Goal: Task Accomplishment & Management: Manage account settings

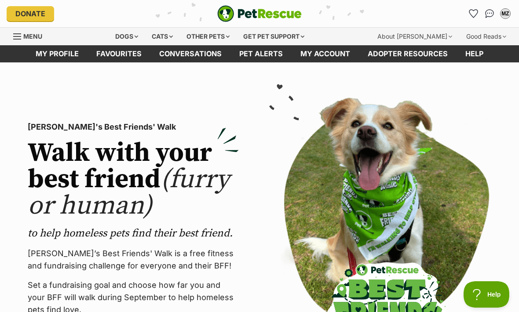
click at [469, 12] on icon "Favourites" at bounding box center [473, 13] width 9 height 9
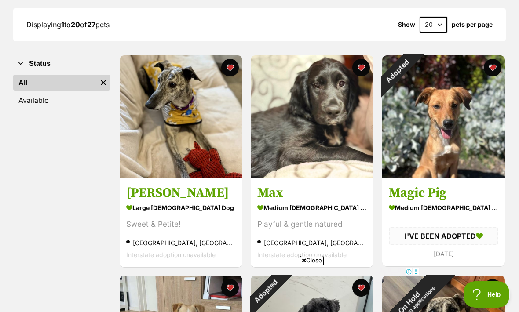
click at [413, 64] on div "Adopted" at bounding box center [397, 70] width 31 height 31
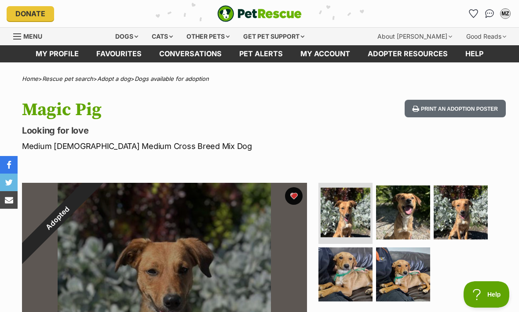
click at [93, 198] on div "Adopted" at bounding box center [57, 218] width 71 height 71
click at [93, 203] on div "Adopted" at bounding box center [57, 218] width 71 height 71
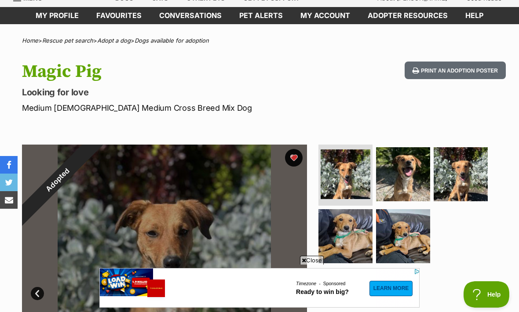
scroll to position [36, 0]
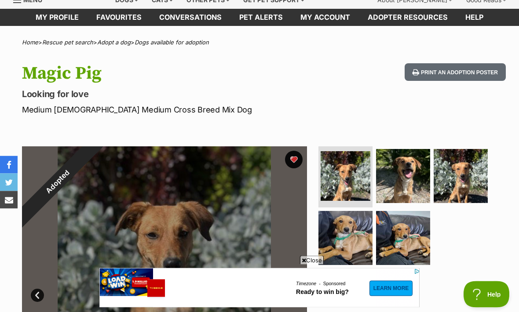
click at [93, 159] on div "Adopted" at bounding box center [57, 182] width 71 height 71
click at [113, 157] on div "Adopted" at bounding box center [57, 182] width 111 height 111
click at [395, 166] on img at bounding box center [403, 176] width 54 height 54
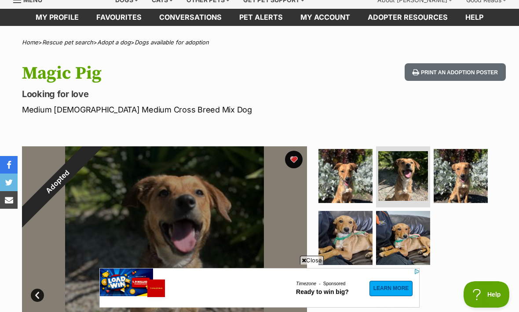
click at [113, 158] on div "Adopted" at bounding box center [57, 181] width 111 height 111
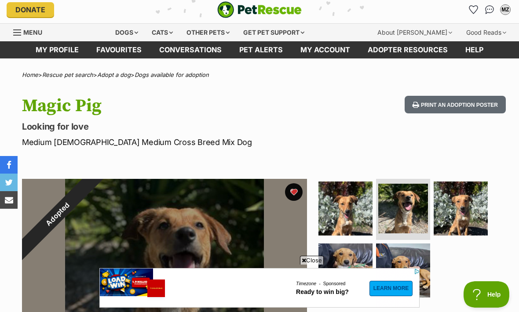
scroll to position [0, 0]
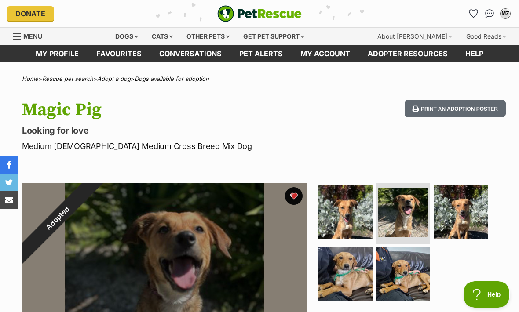
click at [469, 11] on link "Favourites" at bounding box center [474, 14] width 14 height 14
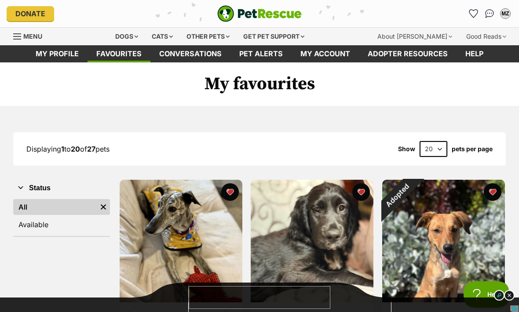
click at [413, 200] on div "Adopted" at bounding box center [397, 195] width 31 height 31
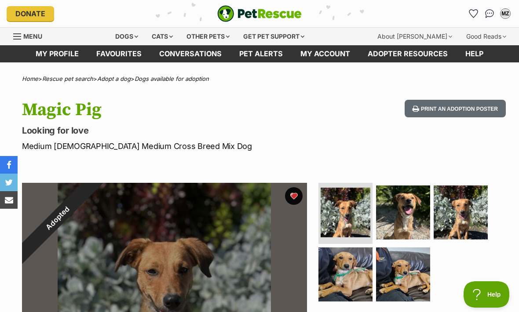
click at [113, 202] on div "Adopted" at bounding box center [57, 218] width 111 height 111
click at [467, 17] on link "Favourites" at bounding box center [474, 14] width 14 height 14
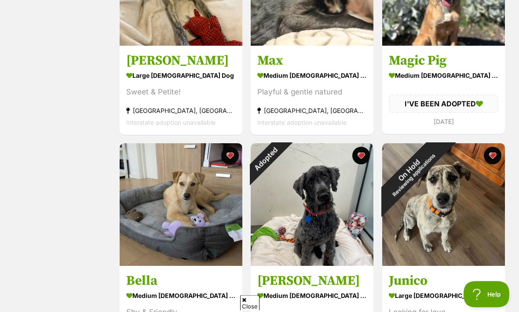
scroll to position [257, 0]
click at [281, 156] on div "Adopted" at bounding box center [266, 158] width 31 height 31
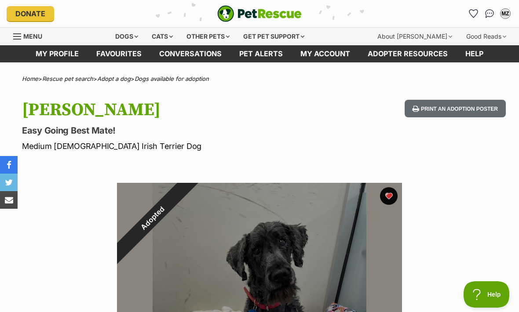
click at [208, 197] on div "Adopted" at bounding box center [152, 218] width 111 height 111
click at [188, 197] on div "Adopted" at bounding box center [152, 218] width 71 height 71
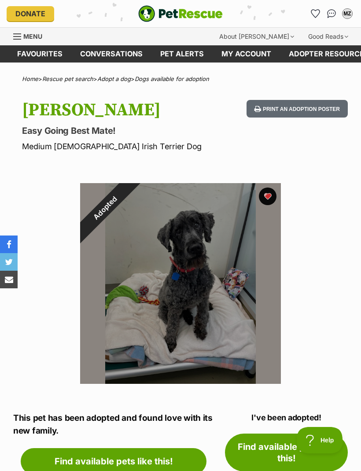
click at [130, 195] on div "Adopted" at bounding box center [105, 208] width 50 height 50
click at [130, 193] on div "Adopted" at bounding box center [105, 208] width 50 height 50
click at [310, 15] on icon "Favourites" at bounding box center [314, 13] width 9 height 9
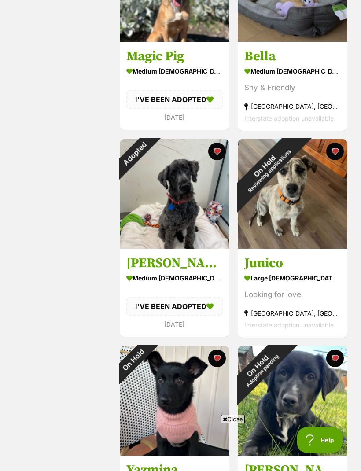
scroll to position [463, 0]
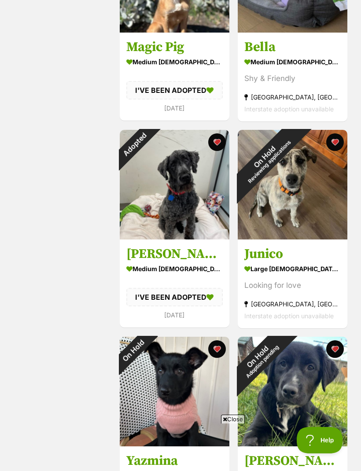
click at [147, 352] on div "On Hold" at bounding box center [133, 349] width 27 height 27
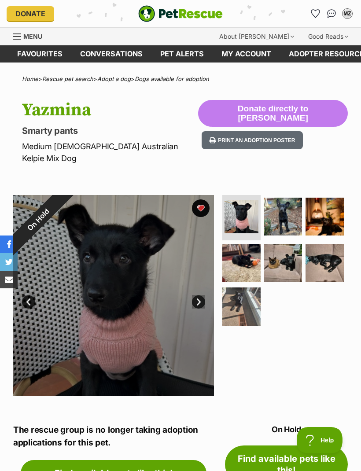
click at [63, 197] on div "On Hold" at bounding box center [38, 220] width 50 height 50
click at [63, 195] on div "On Hold" at bounding box center [38, 220] width 50 height 50
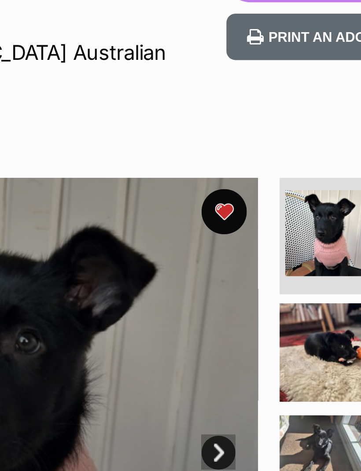
click at [63, 195] on div "On Hold" at bounding box center [38, 220] width 50 height 50
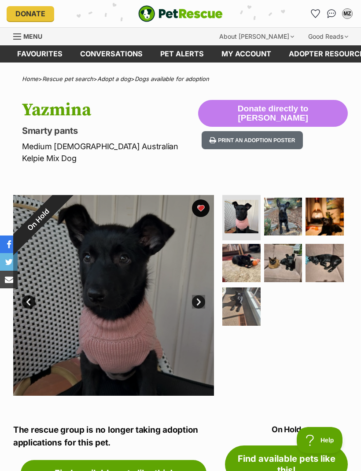
click at [314, 15] on icon "Favourites" at bounding box center [315, 14] width 8 height 8
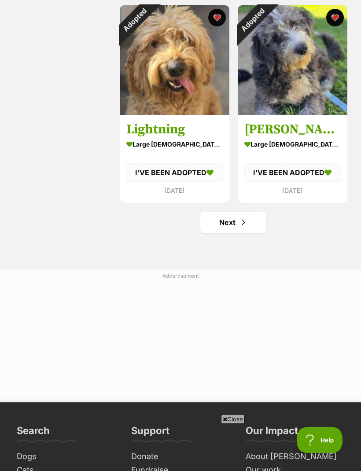
scroll to position [2050, 0]
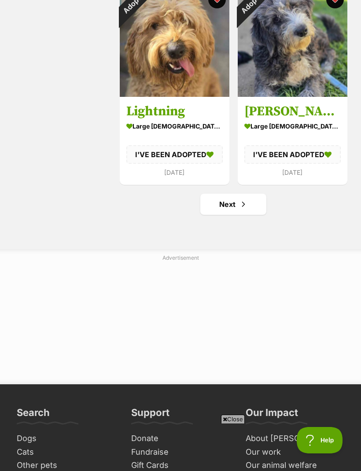
click at [221, 204] on link "Next" at bounding box center [233, 203] width 66 height 21
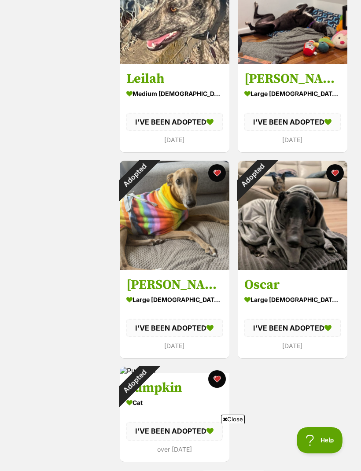
scroll to position [402, 0]
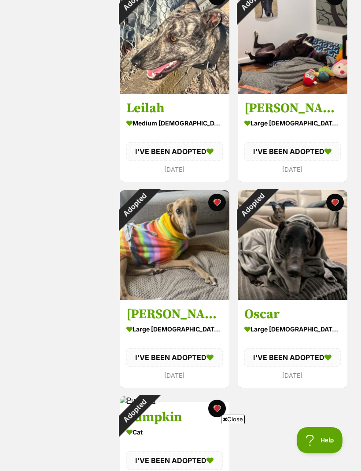
click at [149, 203] on div "Adopted" at bounding box center [134, 204] width 29 height 29
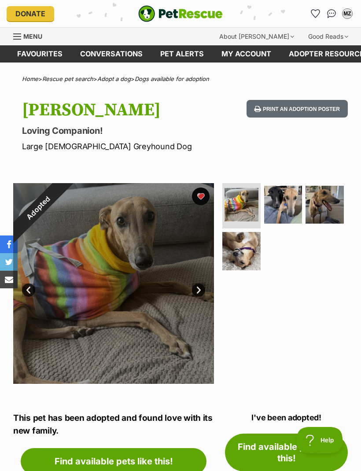
click at [63, 193] on div "Adopted" at bounding box center [38, 208] width 50 height 50
